Goal: Information Seeking & Learning: Compare options

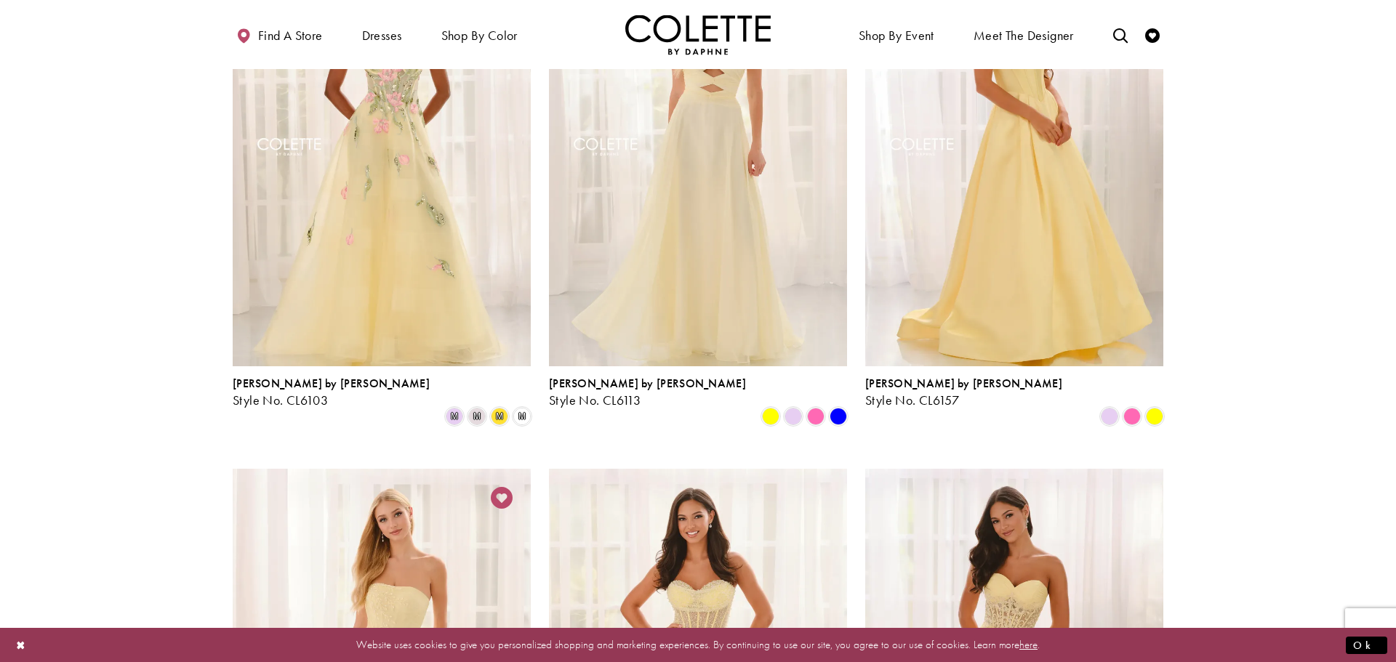
scroll to position [163, 0]
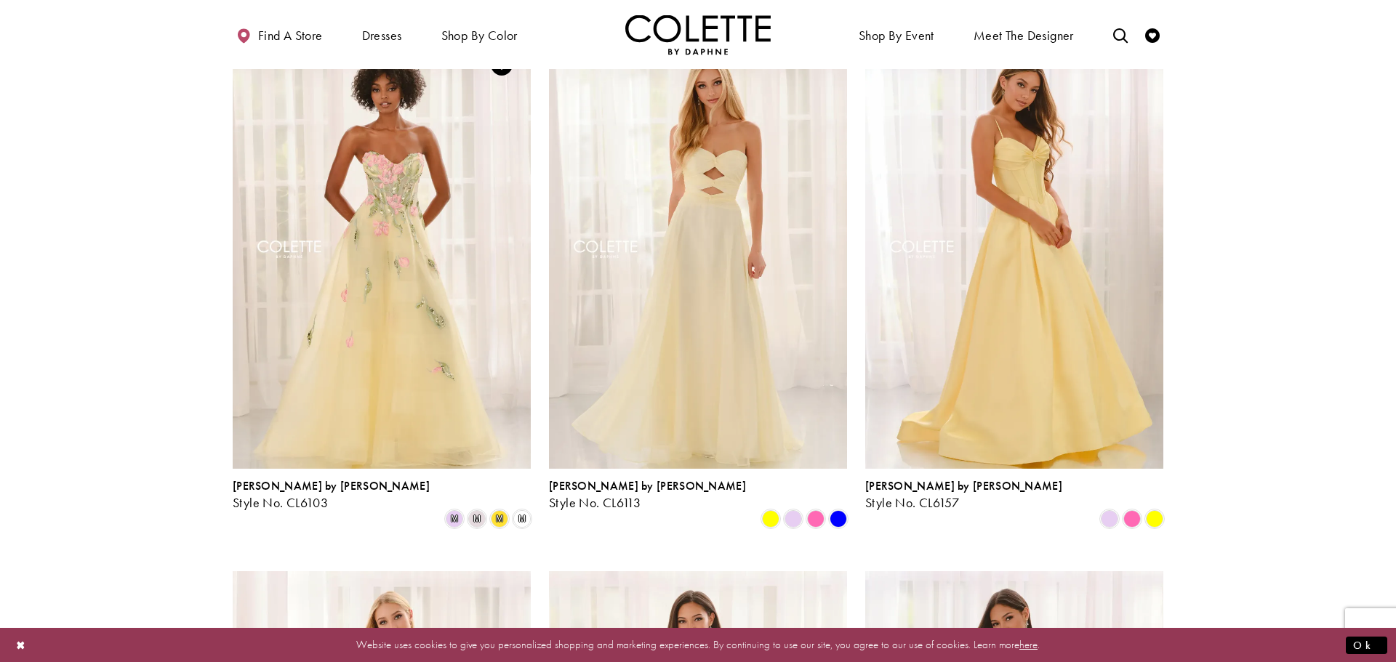
click at [428, 292] on img "Visit Colette by Daphne Style No. CL6103 Page" at bounding box center [382, 252] width 298 height 433
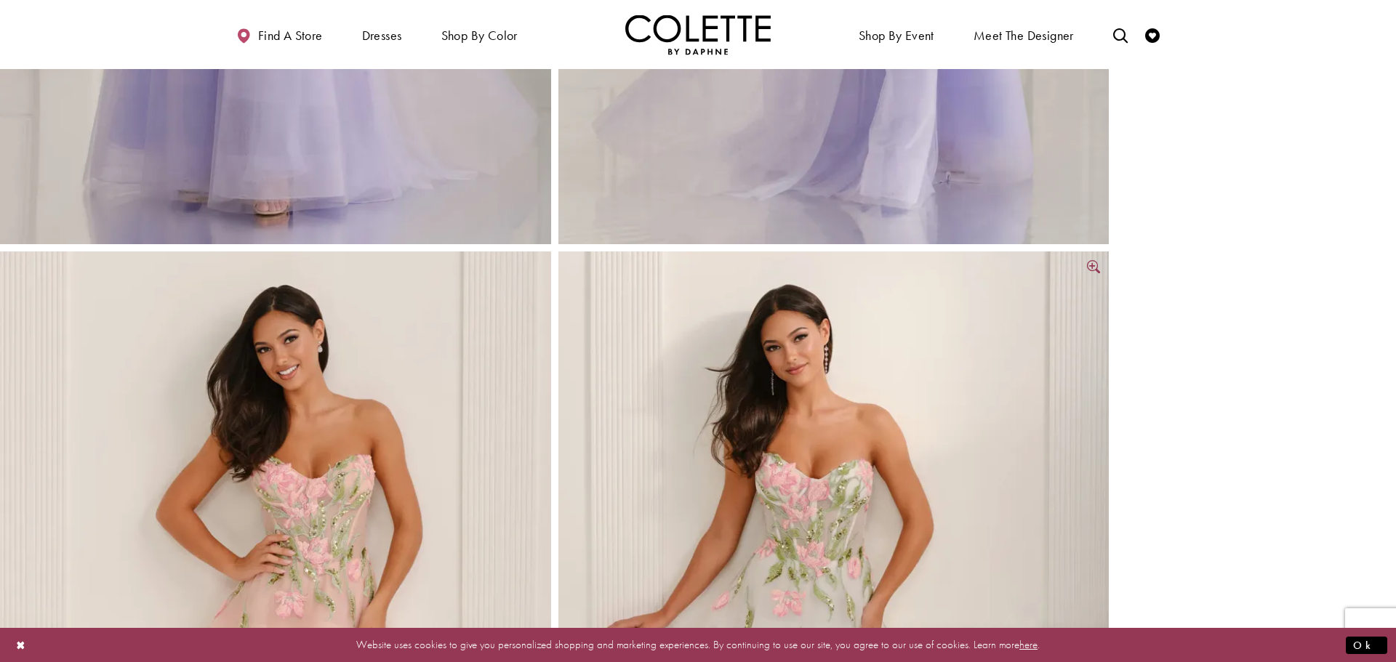
scroll to position [1890, 0]
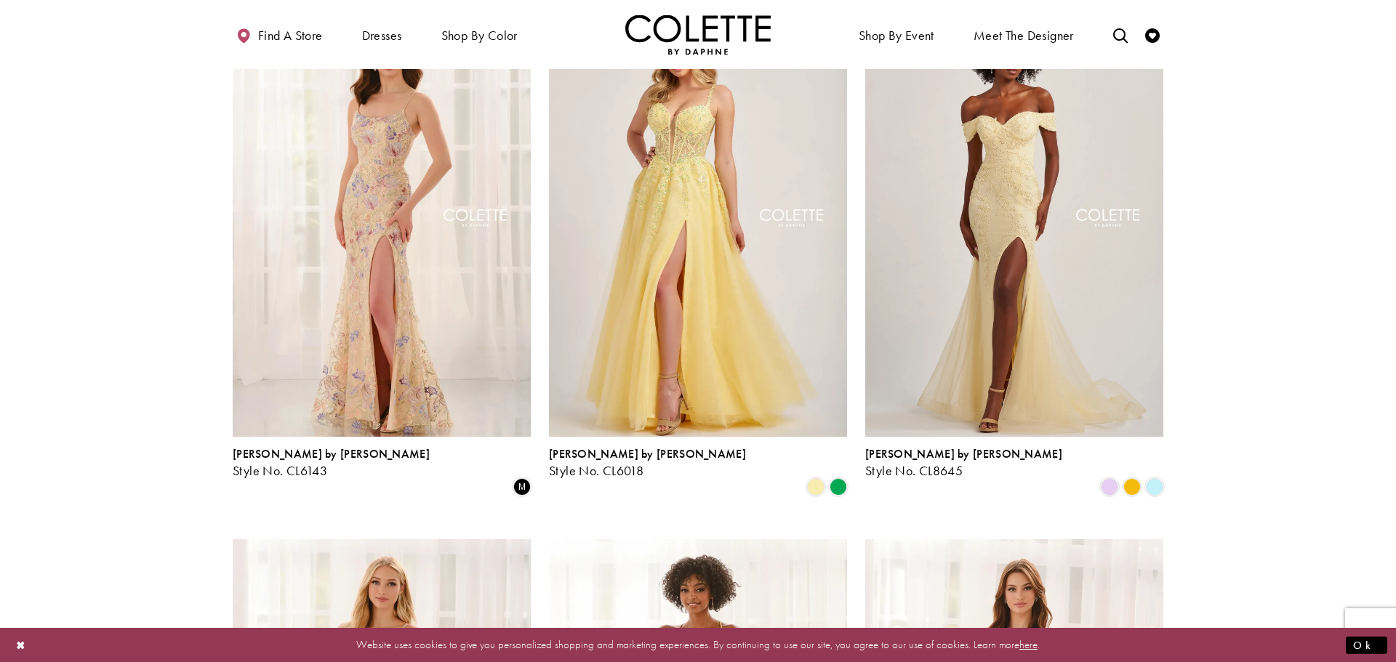
scroll to position [1673, 0]
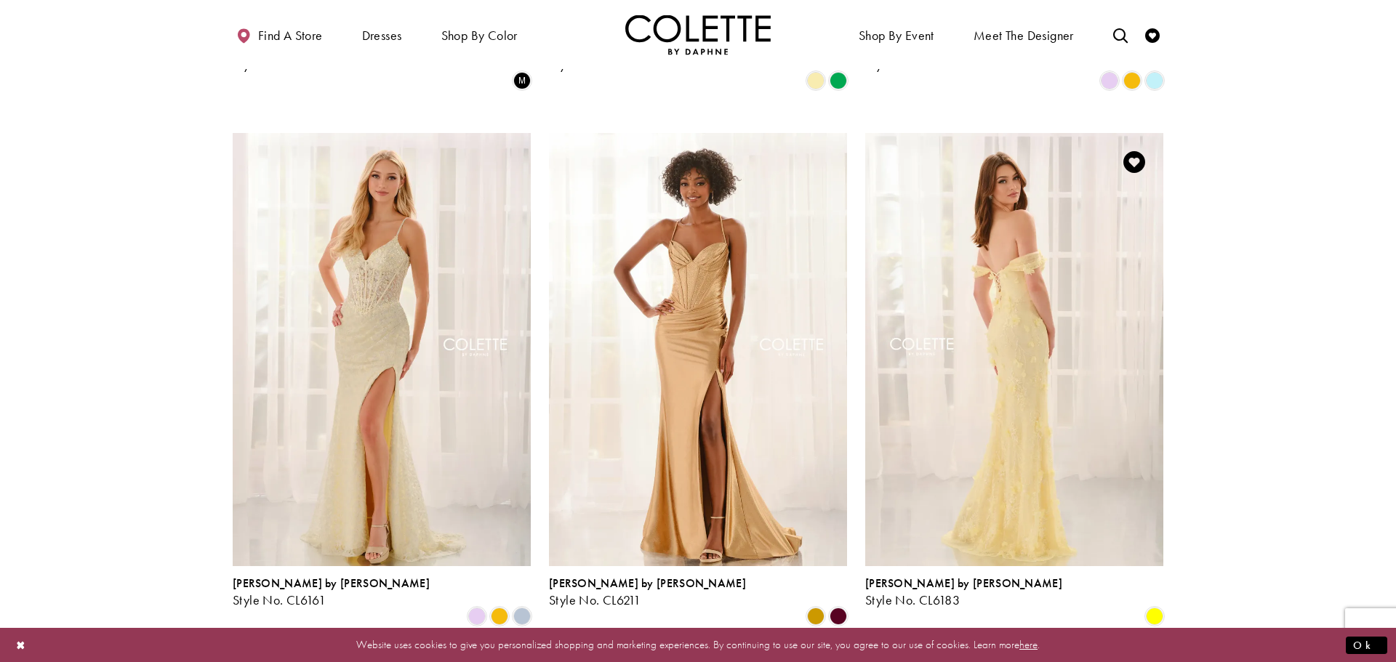
click at [931, 224] on img "Visit Colette by Daphne Style No. CL6183 Page" at bounding box center [1014, 349] width 298 height 433
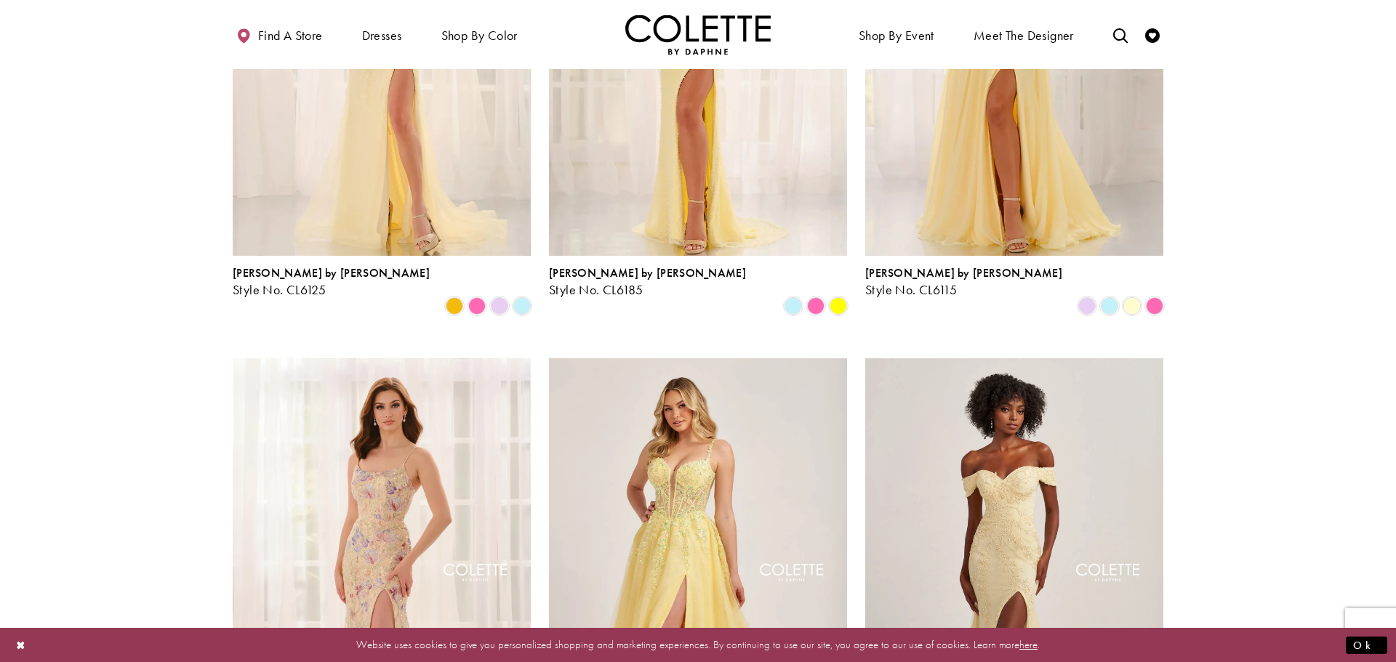
scroll to position [0, 0]
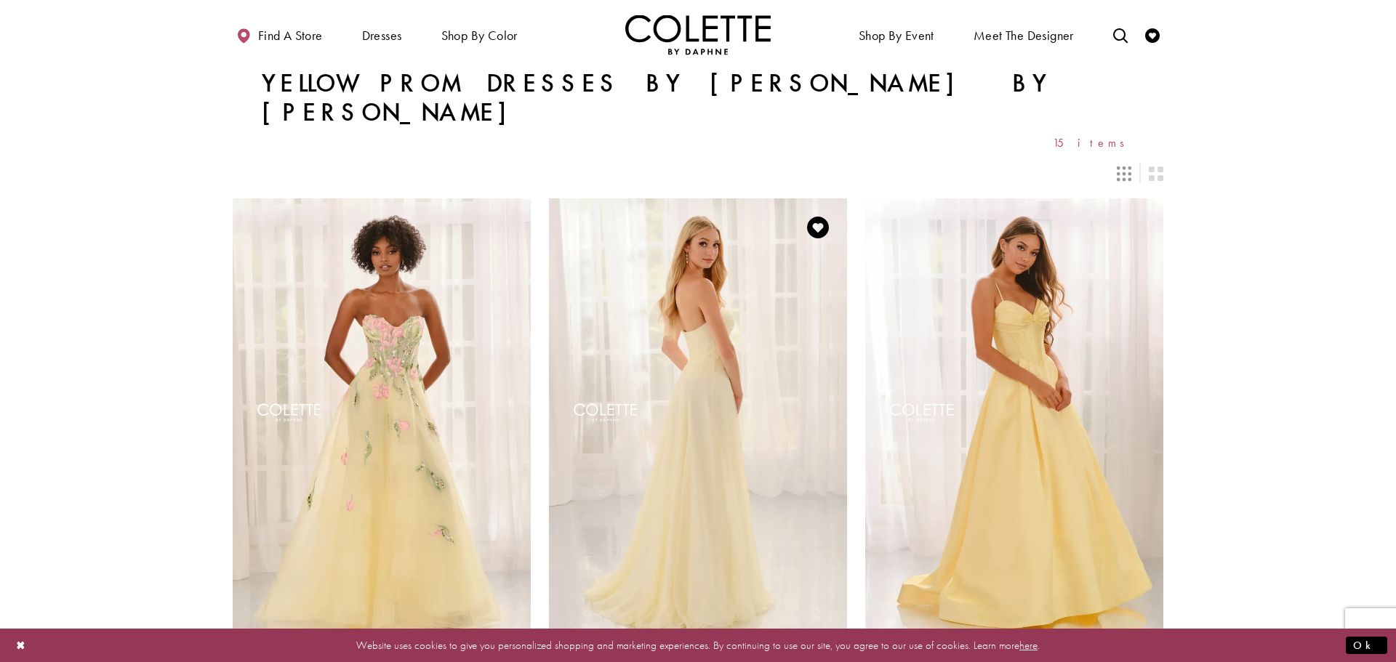
click at [727, 322] on img "Visit Colette by Daphne Style No. CL6113 Page" at bounding box center [698, 414] width 298 height 433
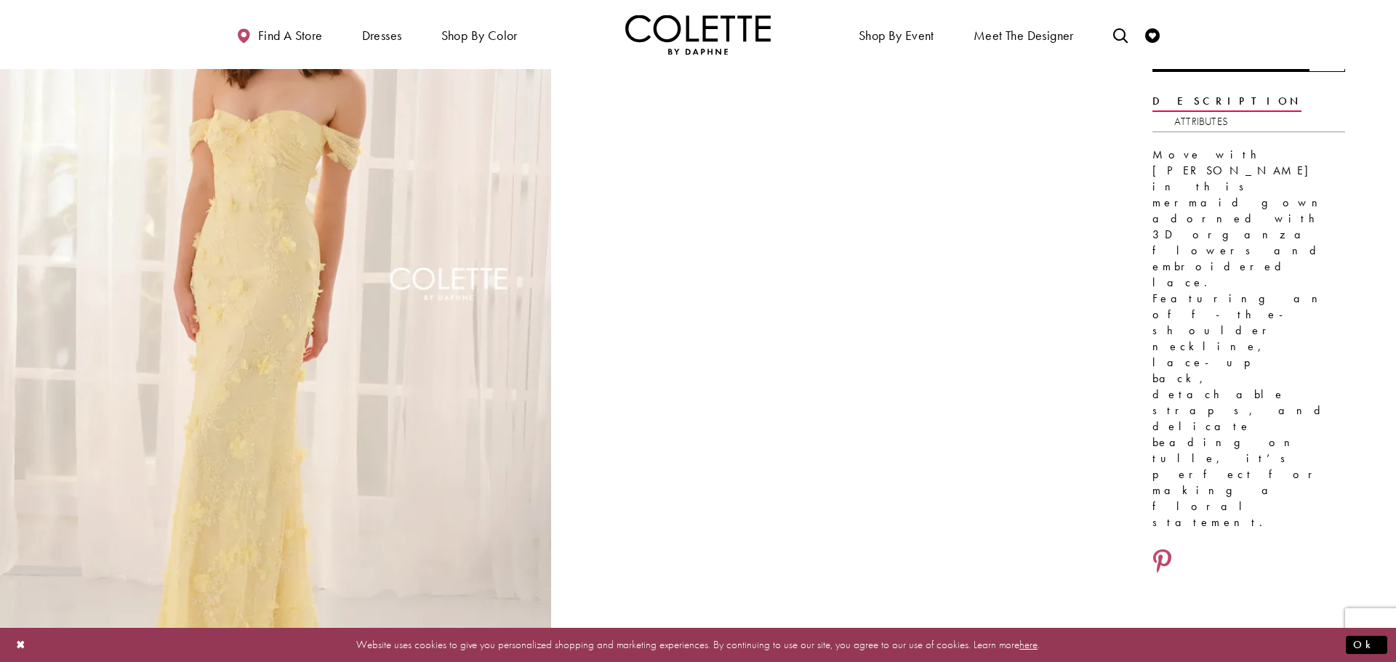
scroll to position [138, 0]
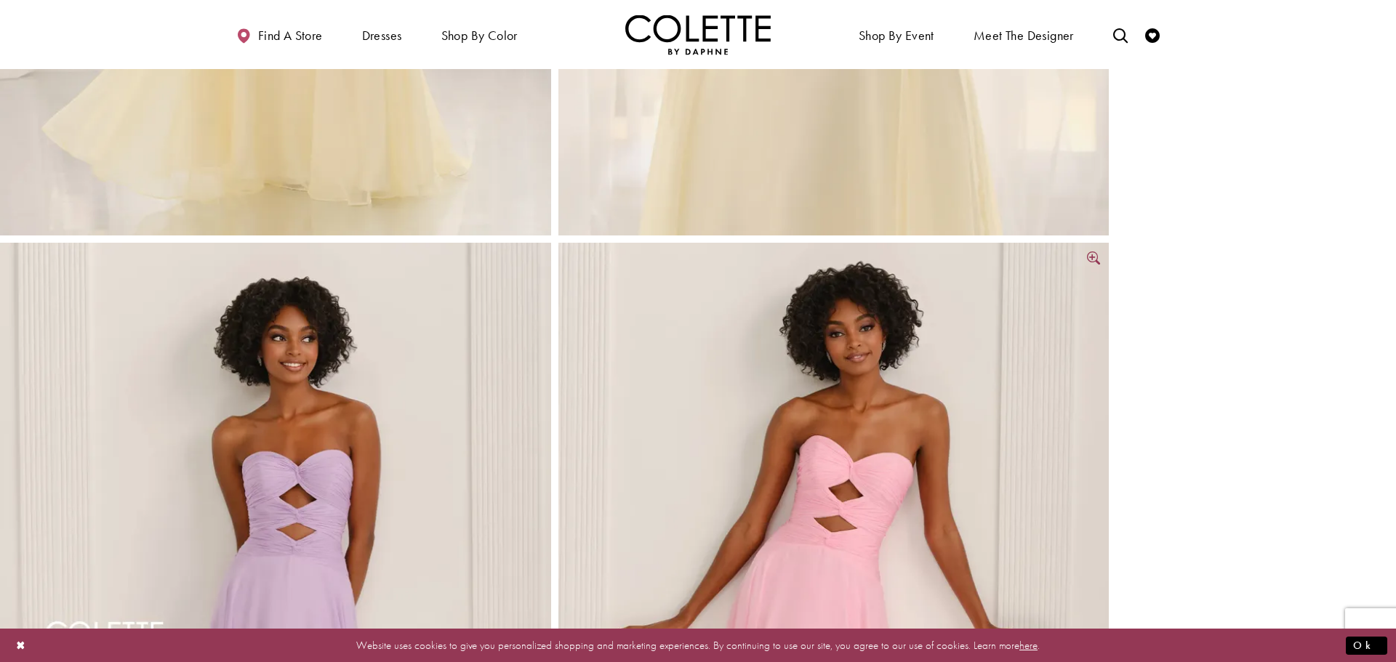
scroll to position [1705, 0]
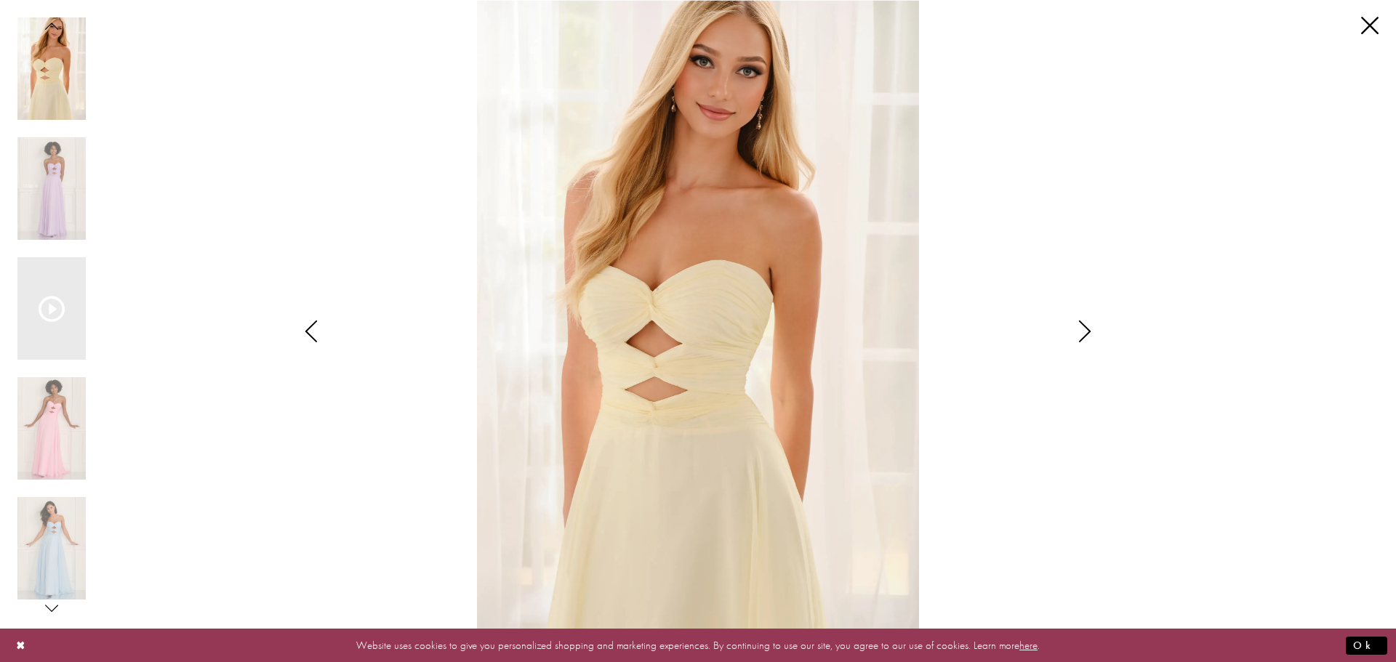
click at [324, 335] on icon "Style CL6113 Colette by Daphne Views dialog" at bounding box center [311, 332] width 36 height 22
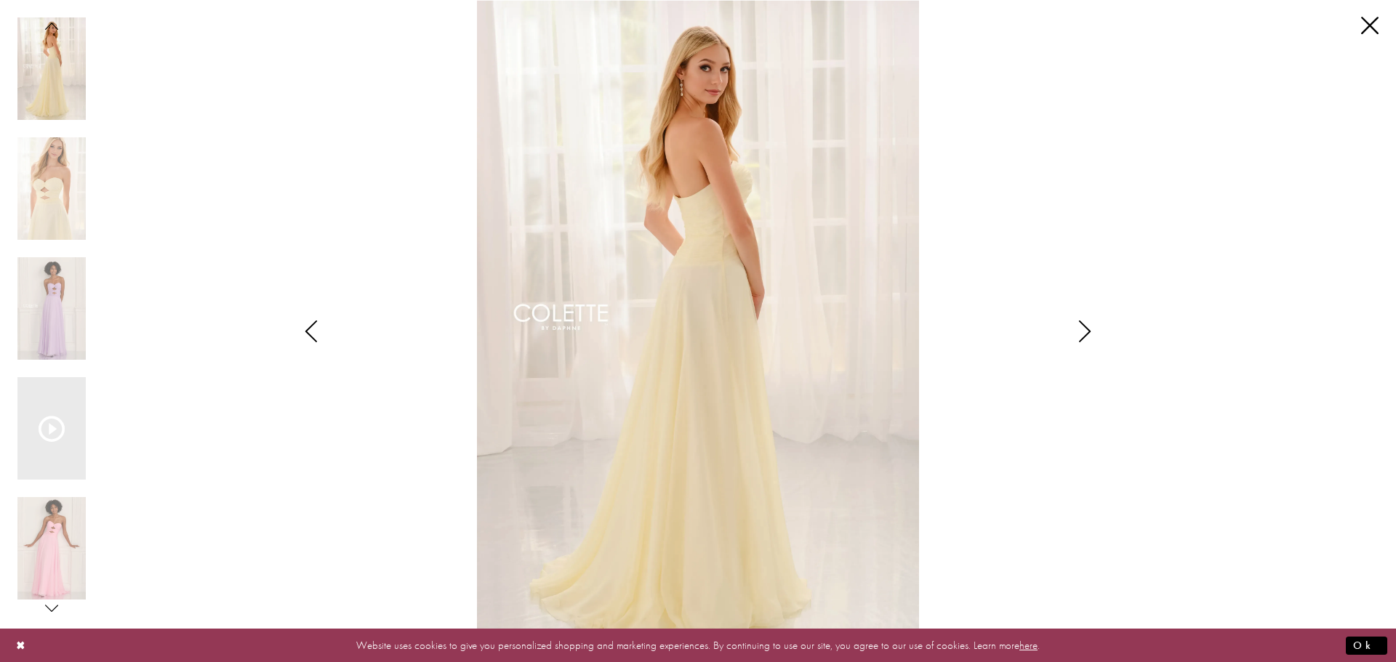
click at [301, 326] on icon "Style CL6113 Colette by Daphne Views dialog" at bounding box center [311, 332] width 36 height 22
